Goal: Navigation & Orientation: Find specific page/section

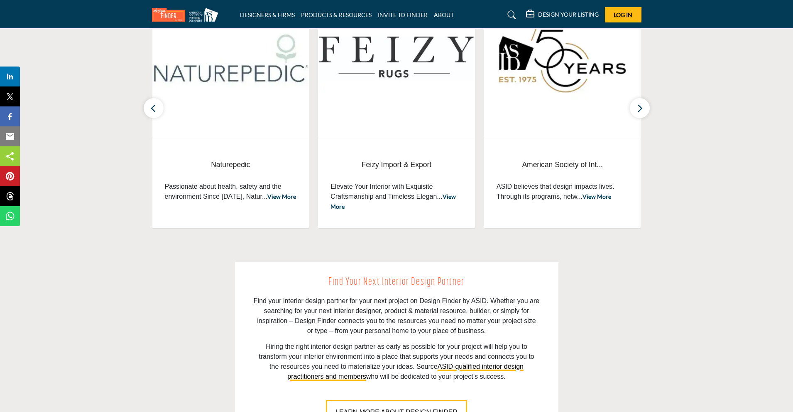
scroll to position [374, 0]
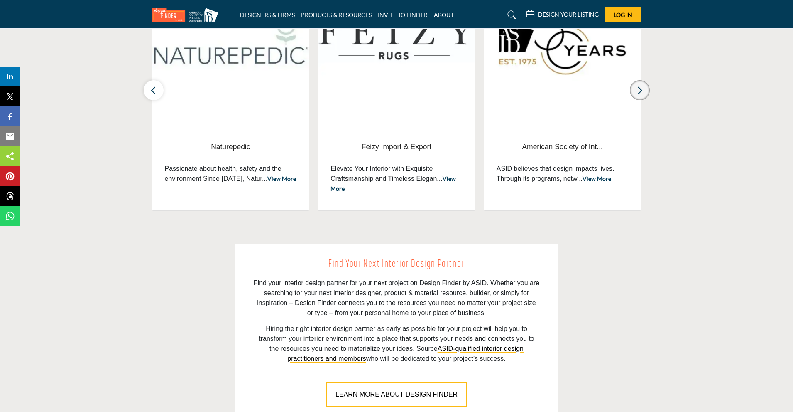
click at [648, 91] on button "button" at bounding box center [640, 90] width 20 height 20
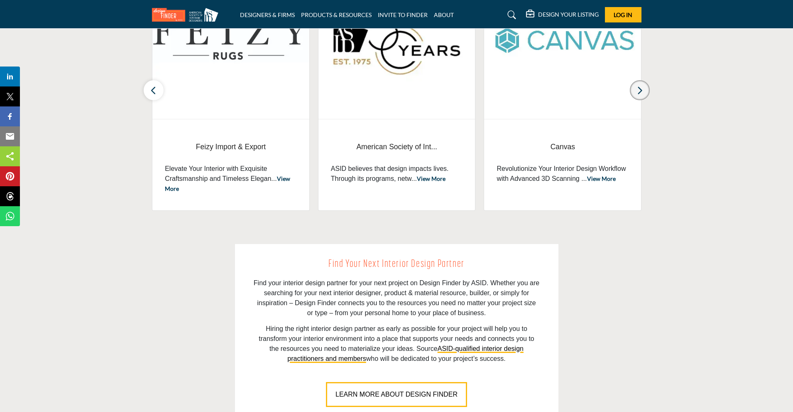
click at [648, 91] on button "button" at bounding box center [640, 90] width 20 height 20
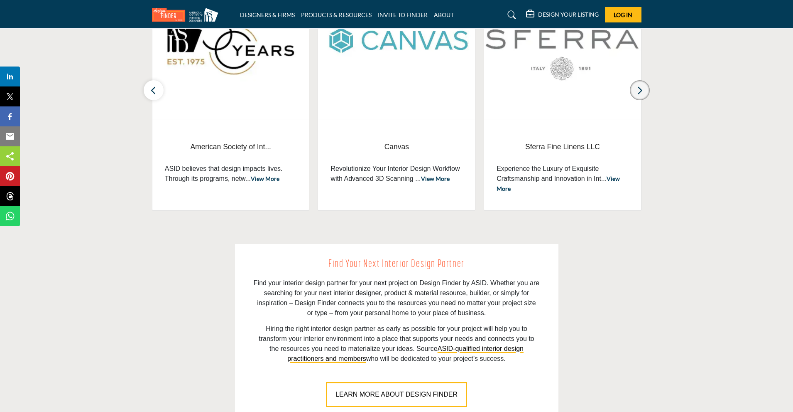
click at [648, 91] on button "button" at bounding box center [640, 90] width 20 height 20
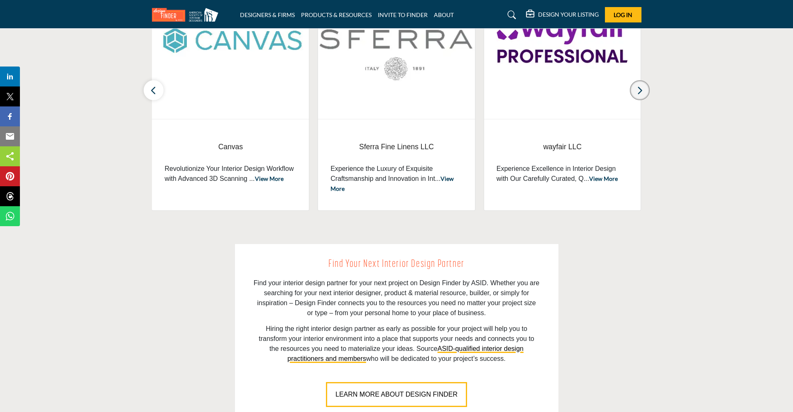
click at [648, 91] on button "button" at bounding box center [640, 90] width 20 height 20
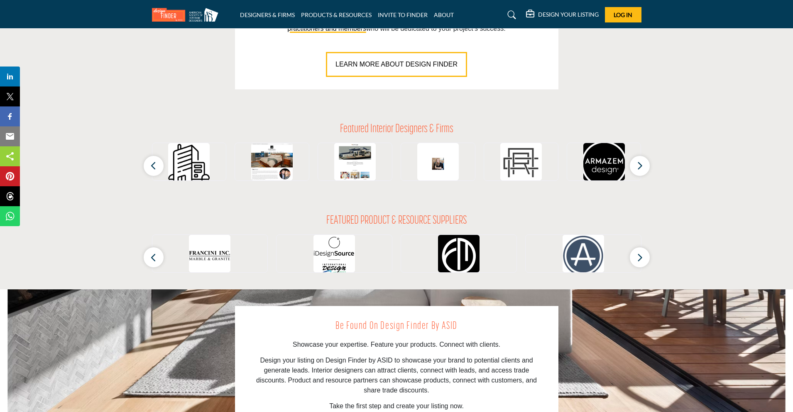
scroll to position [664, 0]
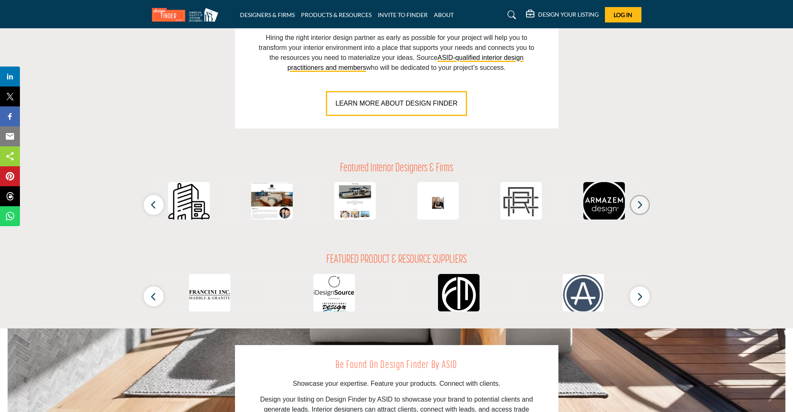
click at [644, 205] on button "button" at bounding box center [640, 205] width 20 height 20
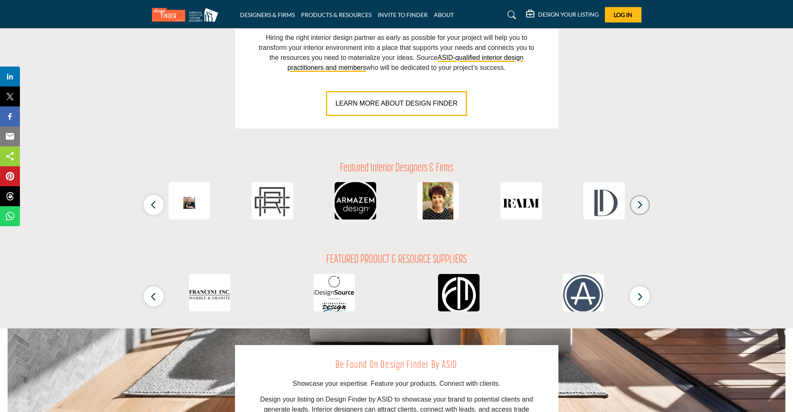
click at [644, 205] on button "button" at bounding box center [640, 205] width 20 height 20
click at [155, 201] on icon "button" at bounding box center [153, 204] width 7 height 10
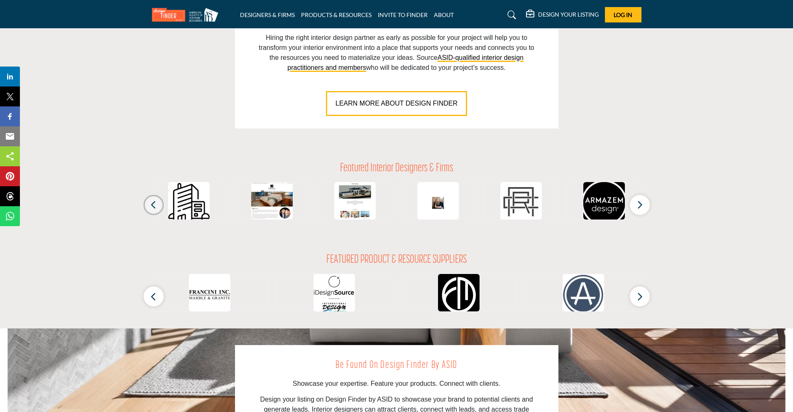
click at [155, 201] on icon "button" at bounding box center [153, 204] width 7 height 10
click at [290, 196] on img at bounding box center [272, 203] width 42 height 42
click at [360, 196] on img at bounding box center [355, 203] width 42 height 42
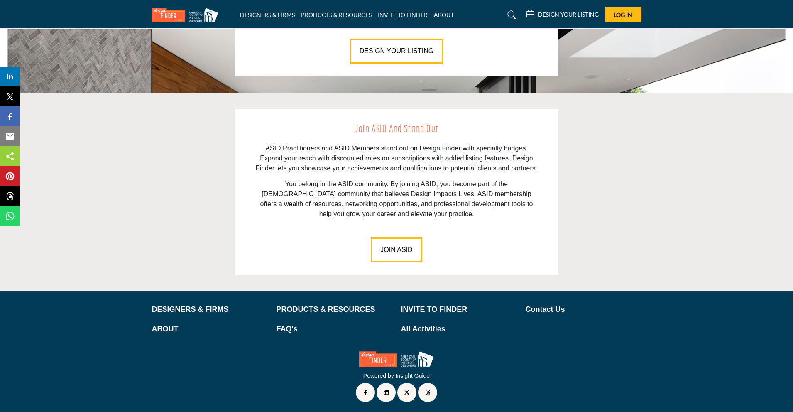
scroll to position [1095, 0]
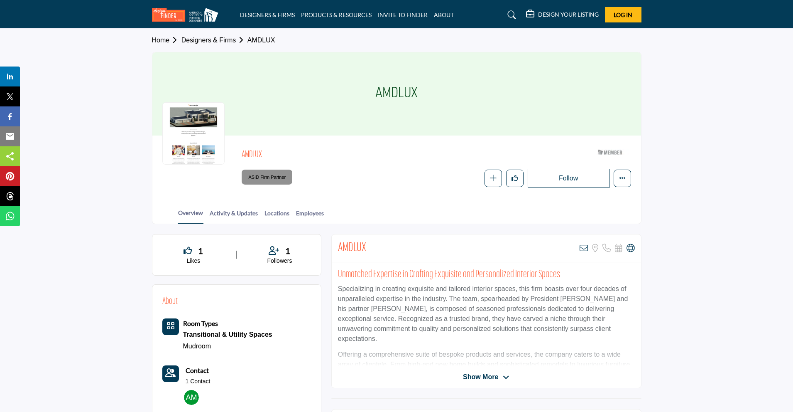
scroll to position [282, 0]
